Goal: Information Seeking & Learning: Learn about a topic

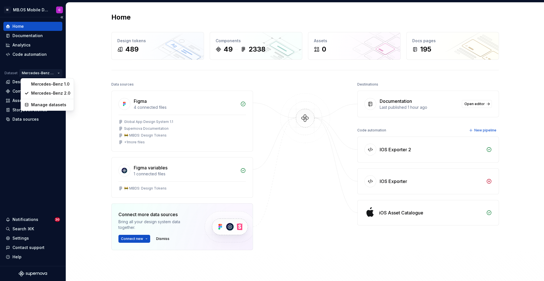
click at [59, 72] on html "M MB.OS Mobile Design System C Home Documentation Analytics Code automation Dat…" at bounding box center [272, 140] width 544 height 281
click at [48, 83] on div "Mercedes-Benz 1.0" at bounding box center [50, 84] width 39 height 6
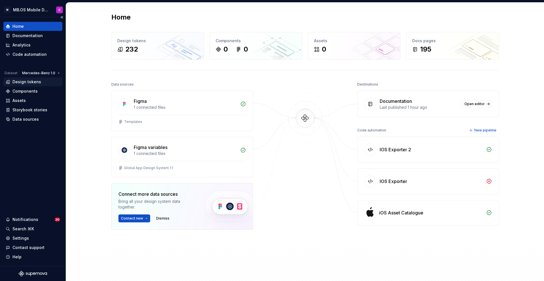
click at [31, 82] on div "Design tokens" at bounding box center [26, 82] width 29 height 6
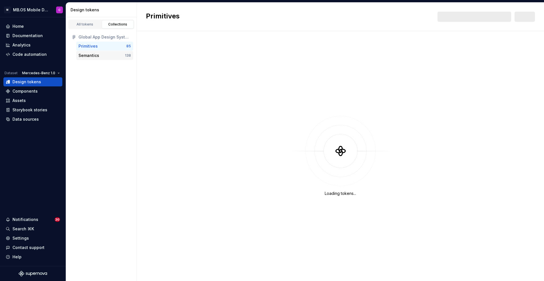
click at [95, 55] on div "Semantics" at bounding box center [89, 56] width 21 height 6
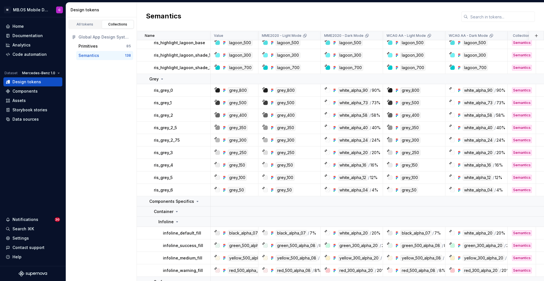
scroll to position [496, 0]
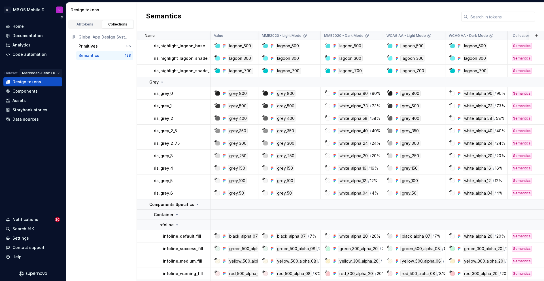
click at [40, 71] on html "M MB.OS Mobile Design System C Home Documentation Analytics Code automation Dat…" at bounding box center [272, 140] width 544 height 281
click at [51, 90] on div "Mercedes-Benz 2.0" at bounding box center [51, 93] width 39 height 6
